Goal: Obtain resource: Download file/media

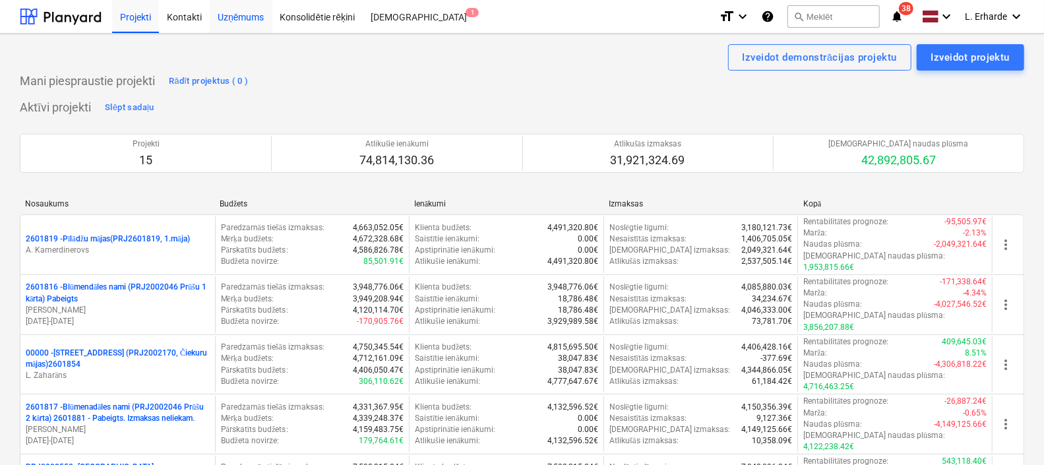
click at [239, 20] on div "Uzņēmums" at bounding box center [241, 16] width 63 height 34
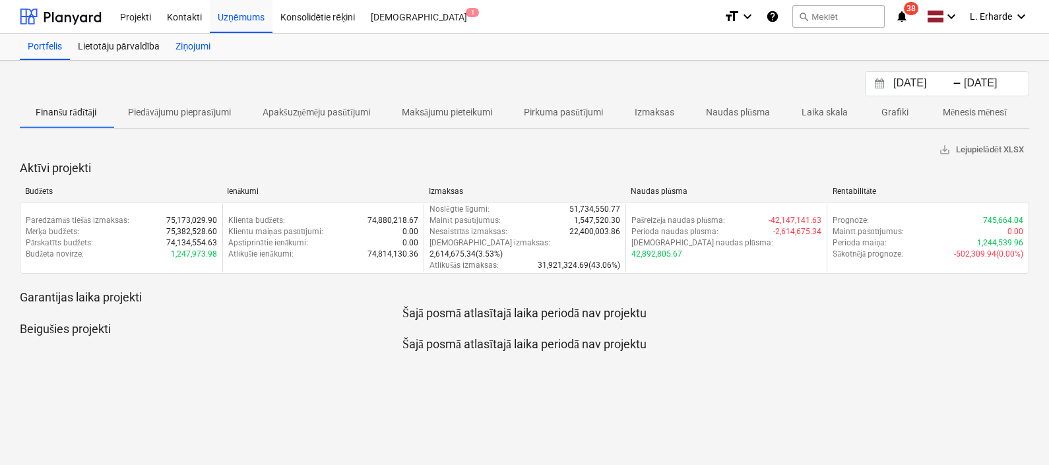
click at [195, 43] on div "Ziņojumi" at bounding box center [193, 47] width 51 height 26
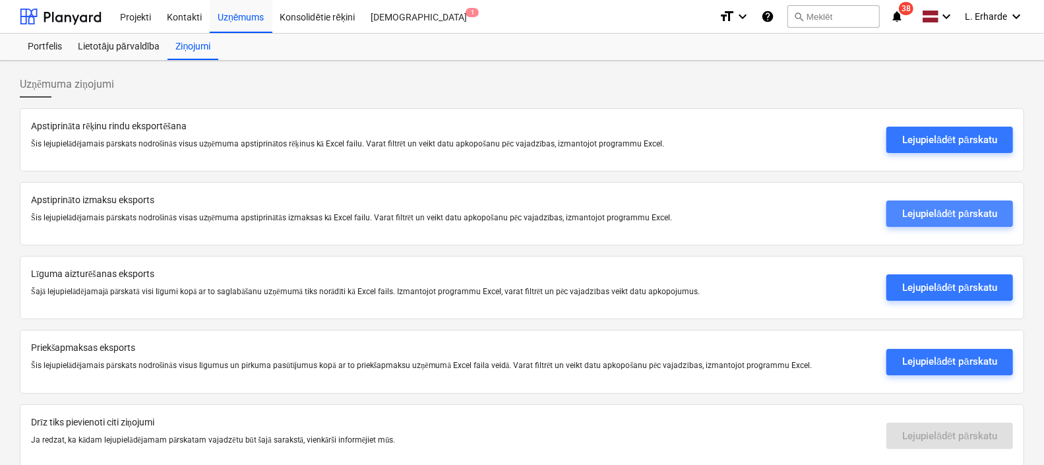
click at [931, 219] on div "Lejupielādēt pārskatu" at bounding box center [949, 213] width 95 height 17
click at [541, 94] on div "Uzņēmuma ziņojumi" at bounding box center [522, 89] width 1005 height 37
